Goal: Task Accomplishment & Management: Manage account settings

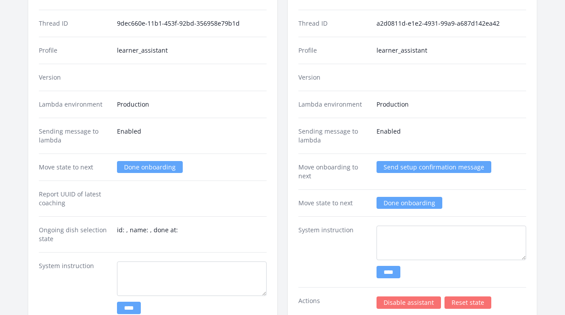
scroll to position [1078, 0]
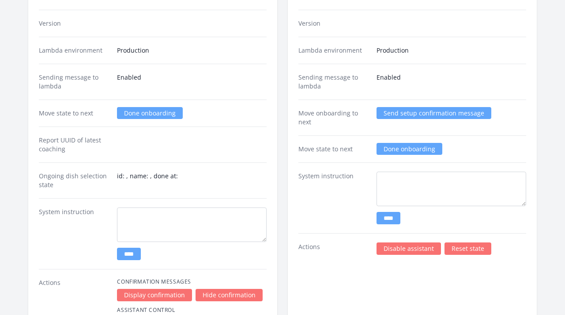
click at [387, 249] on link "Disable assistant" at bounding box center [409, 248] width 64 height 12
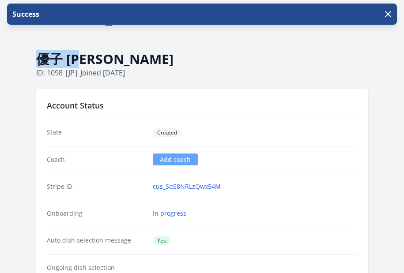
drag, startPoint x: 40, startPoint y: 56, endPoint x: 95, endPoint y: 59, distance: 54.4
click at [95, 59] on h1 "優子 [PERSON_NAME]" at bounding box center [202, 59] width 332 height 17
copy h1 "優子 [PERSON_NAME]"
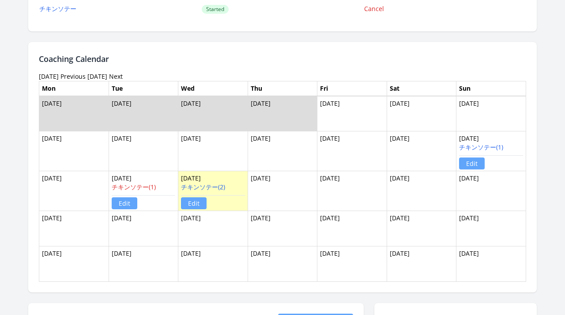
scroll to position [512, 0]
